Goal: Find specific page/section

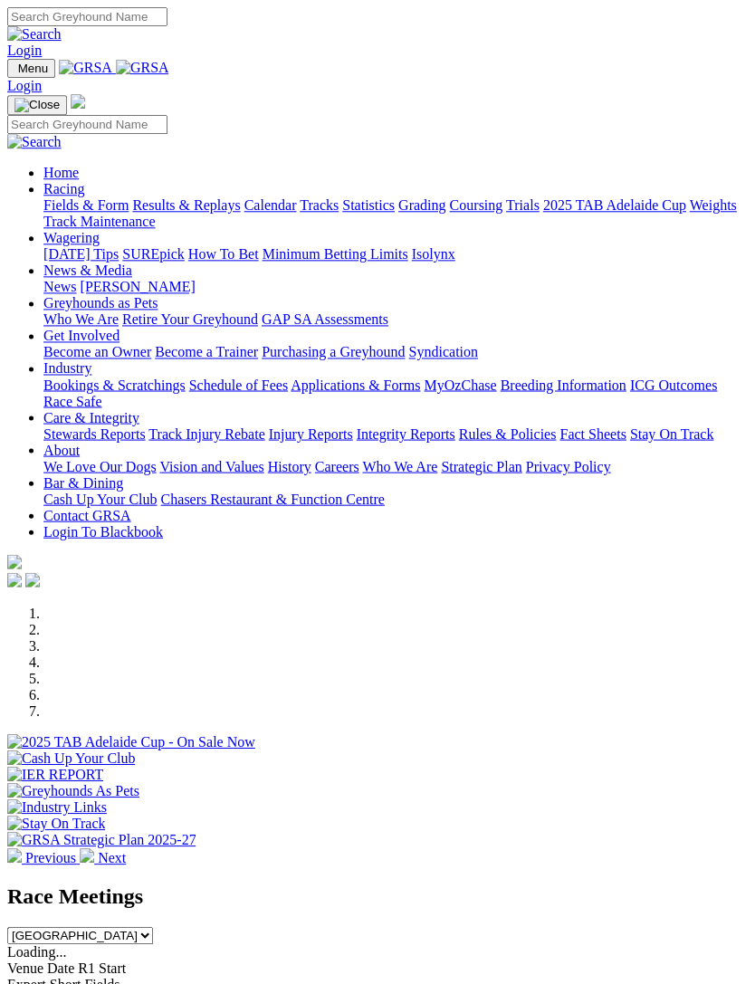
click at [84, 192] on link "Racing" at bounding box center [63, 188] width 41 height 15
click at [300, 213] on link "Tracks" at bounding box center [319, 204] width 39 height 15
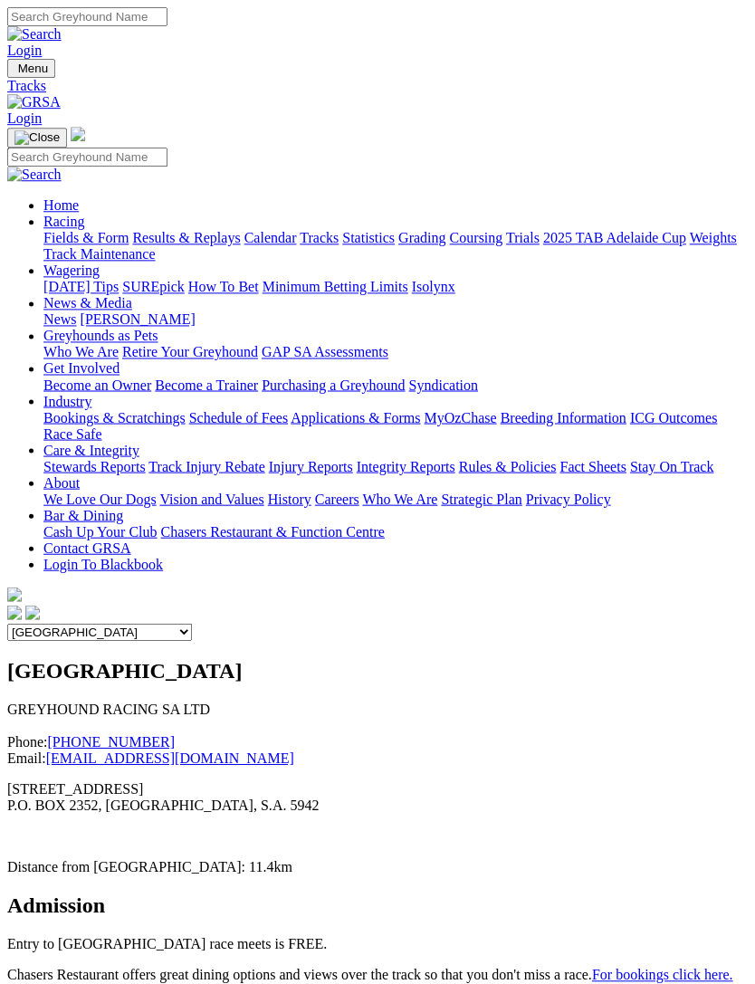
click at [14, 72] on img "Toggle navigation" at bounding box center [14, 72] width 0 height 0
click at [244, 245] on link "Calendar" at bounding box center [270, 237] width 53 height 15
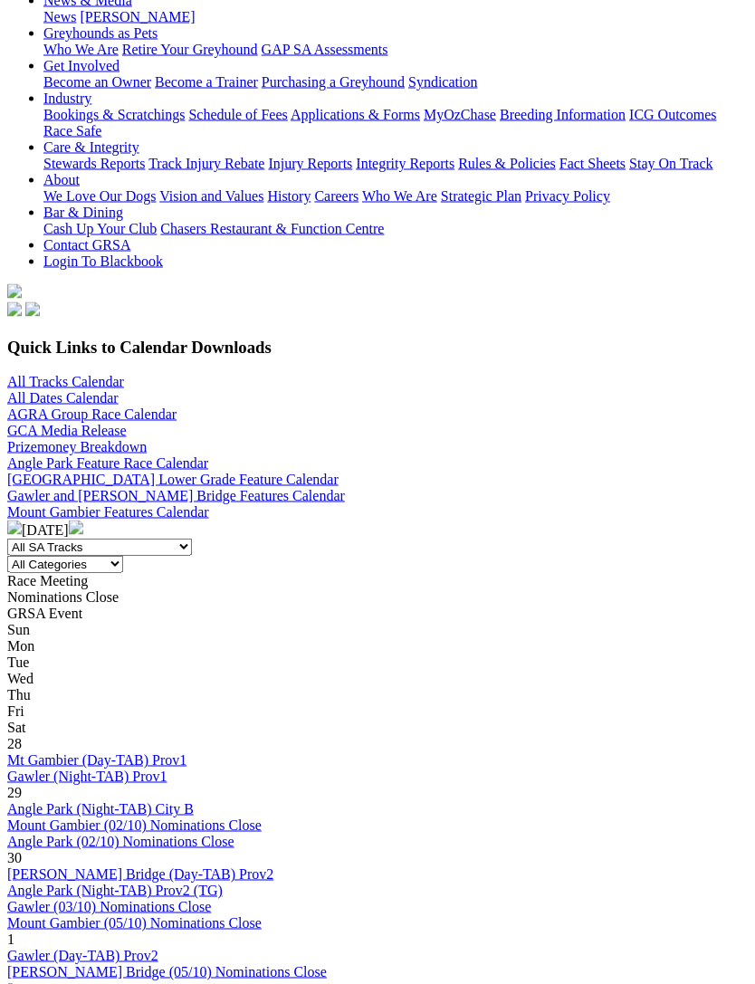
scroll to position [360, 0]
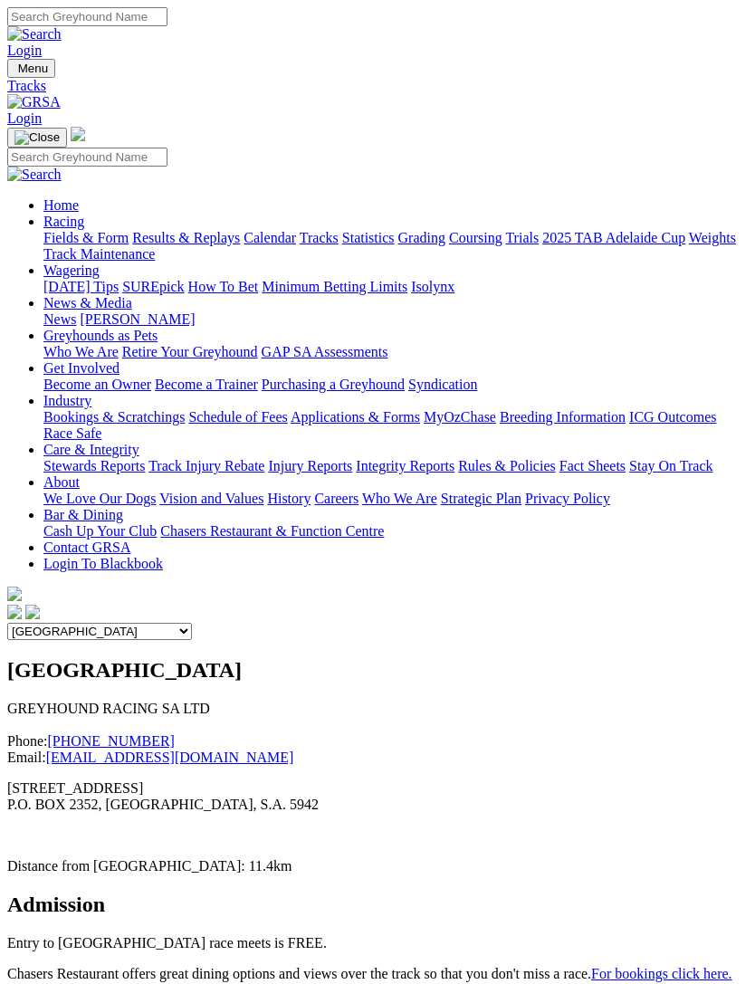
scroll to position [47, 0]
